Goal: Find specific page/section: Find specific page/section

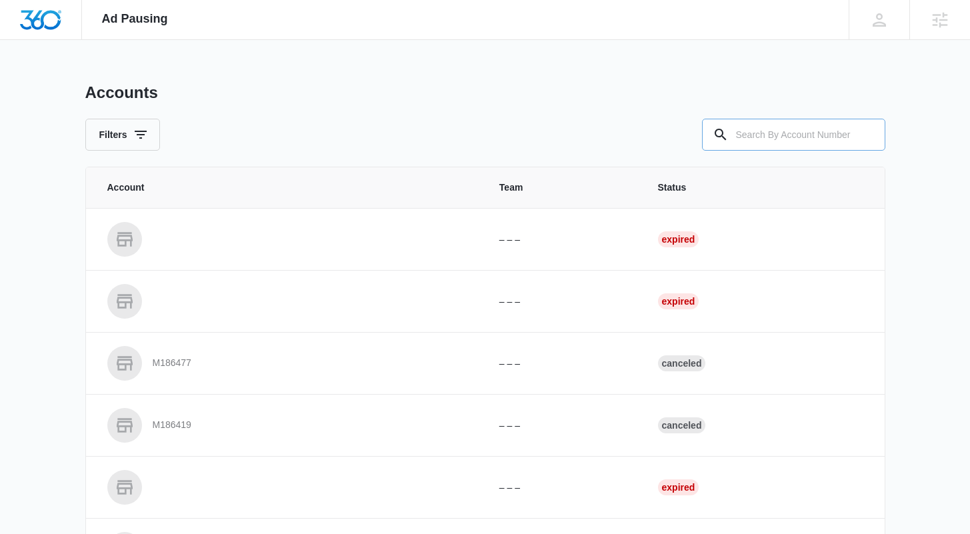
click at [788, 129] on input "text" at bounding box center [793, 135] width 183 height 32
type input "v"
paste input "M329499"
type input "M329499"
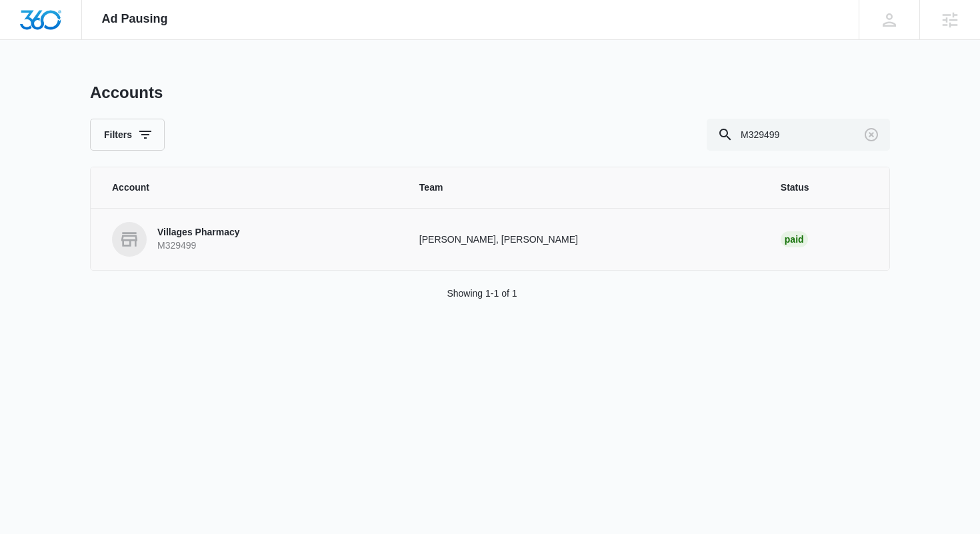
click at [228, 239] on p "Villages Pharmacy" at bounding box center [198, 232] width 82 height 13
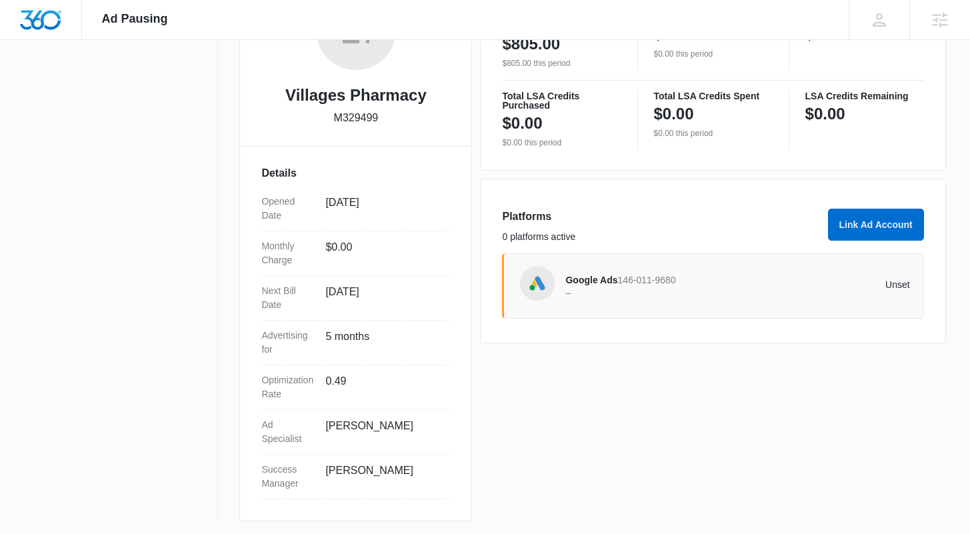
scroll to position [266, 0]
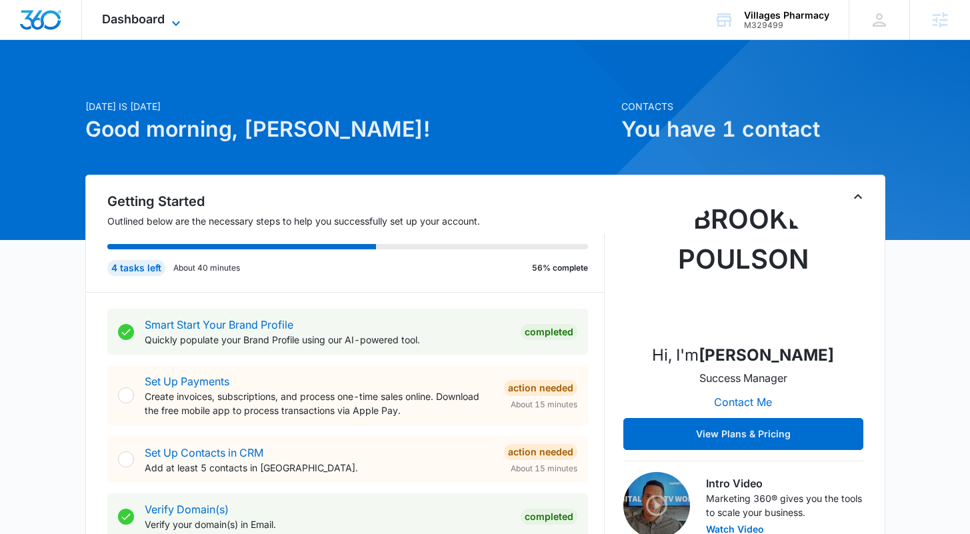
click at [175, 24] on icon at bounding box center [176, 23] width 16 height 16
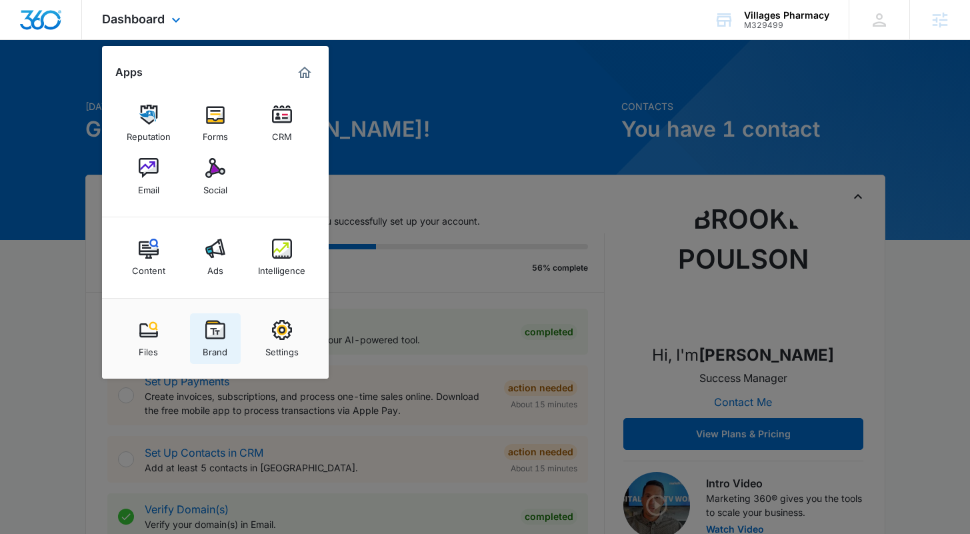
click at [211, 328] on img at bounding box center [215, 330] width 20 height 20
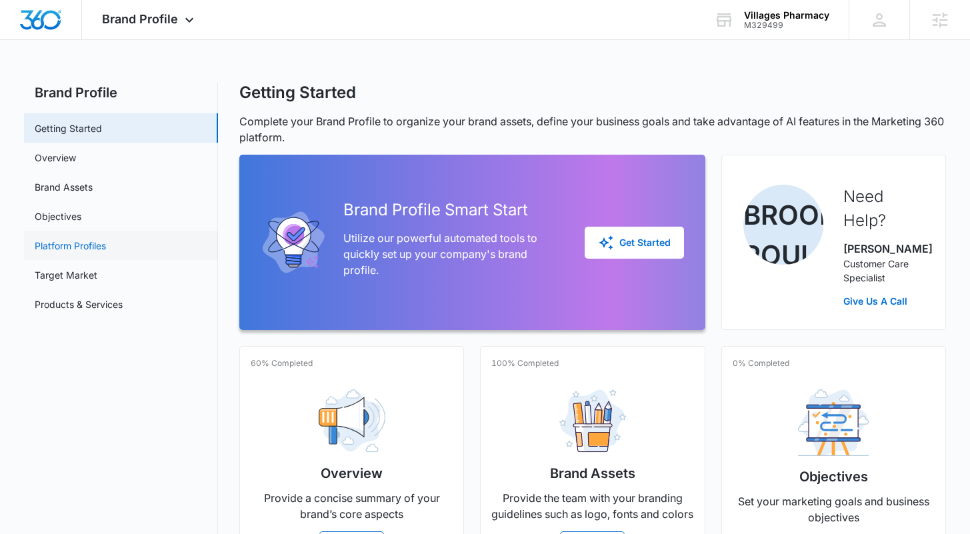
click at [91, 243] on link "Platform Profiles" at bounding box center [70, 246] width 71 height 14
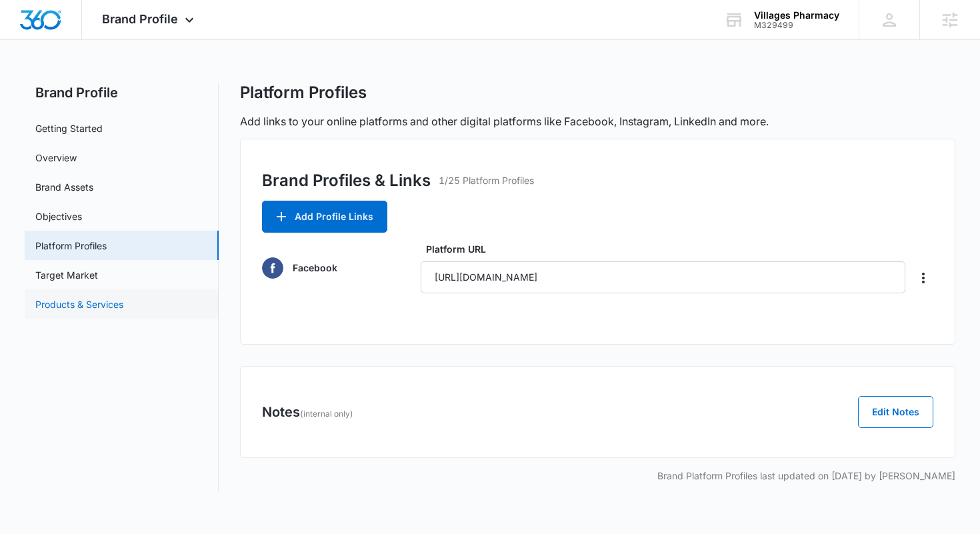
click at [88, 305] on link "Products & Services" at bounding box center [79, 304] width 88 height 14
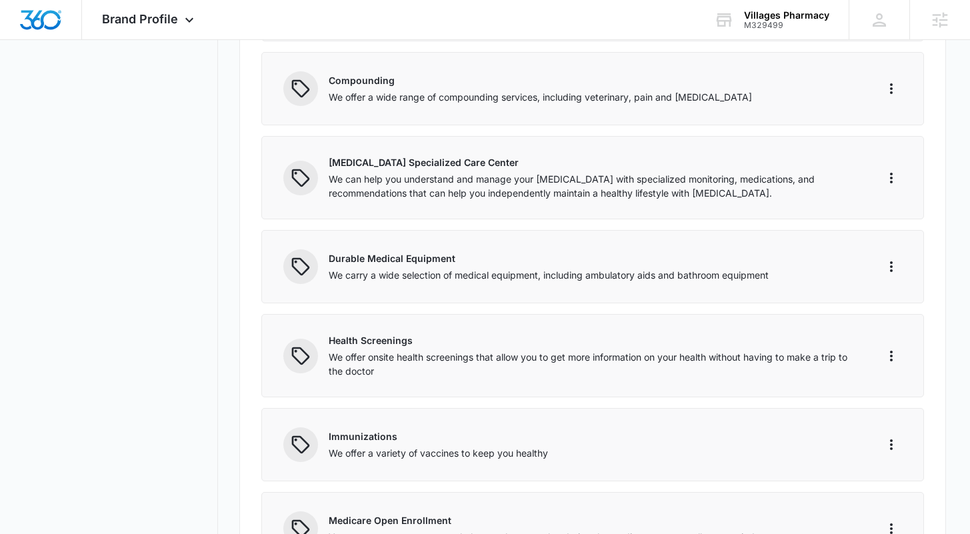
scroll to position [493, 0]
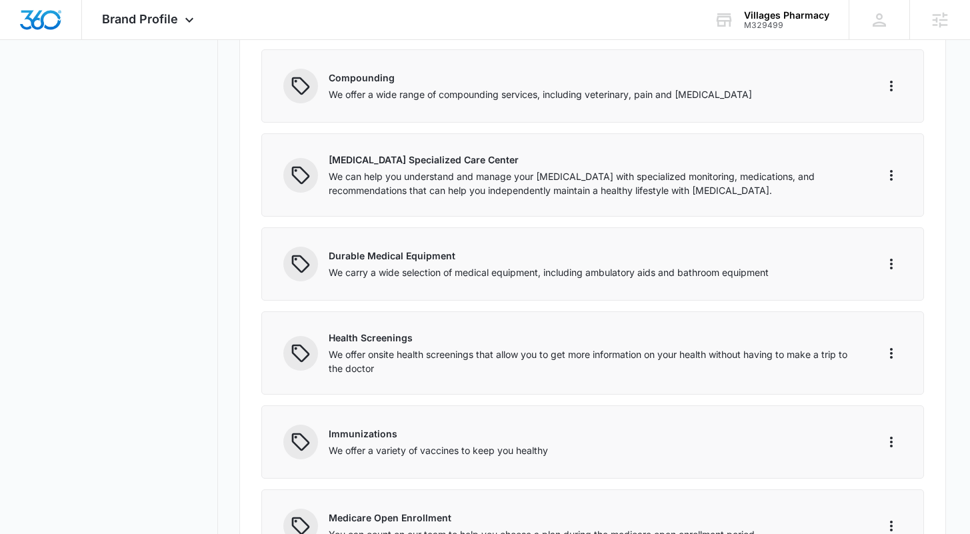
click at [516, 365] on p "We offer onsite health screenings that allow you to get more information on you…" at bounding box center [594, 361] width 530 height 28
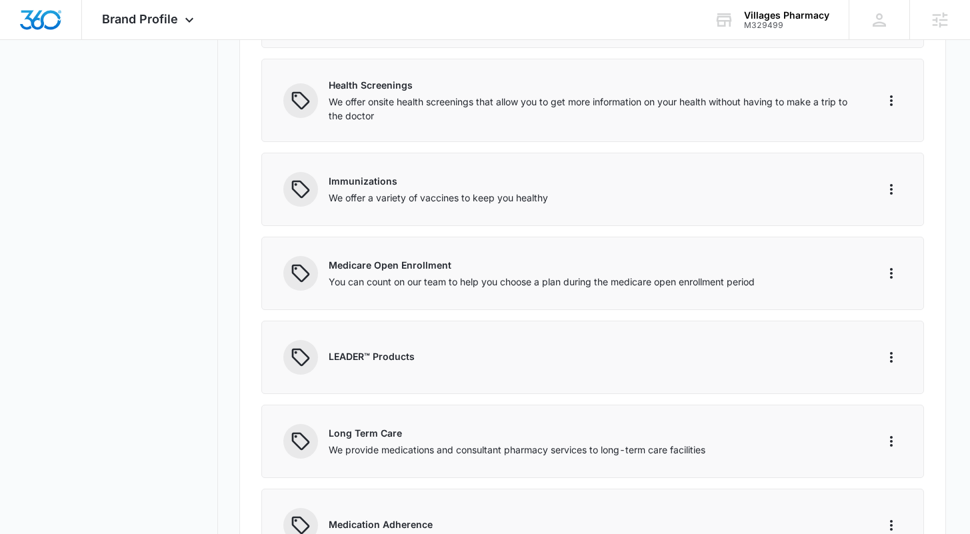
scroll to position [681, 0]
